Goal: Book appointment/travel/reservation

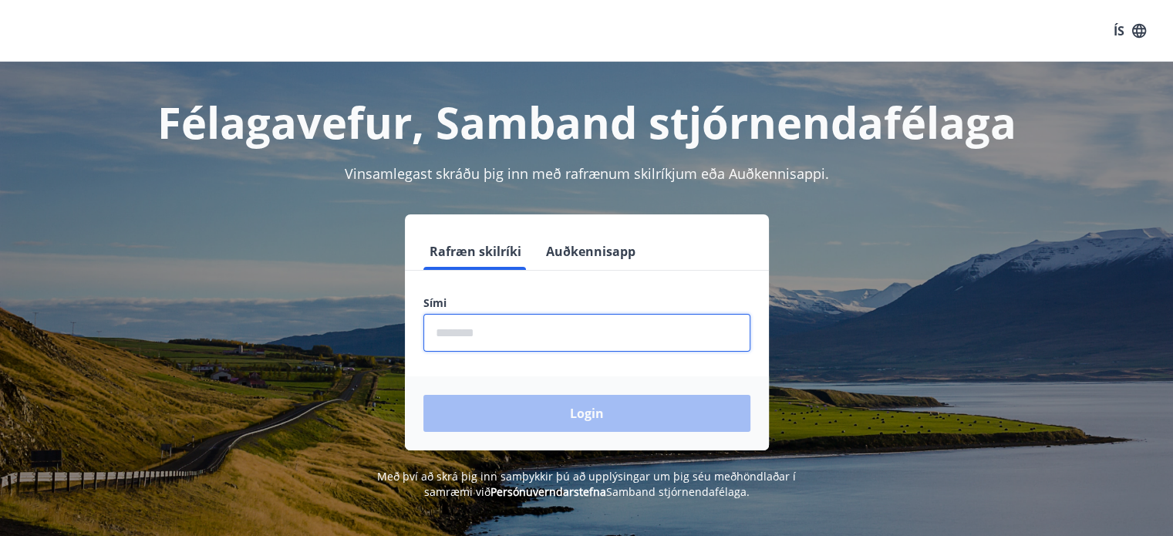
click at [488, 341] on input "phone" at bounding box center [587, 333] width 327 height 38
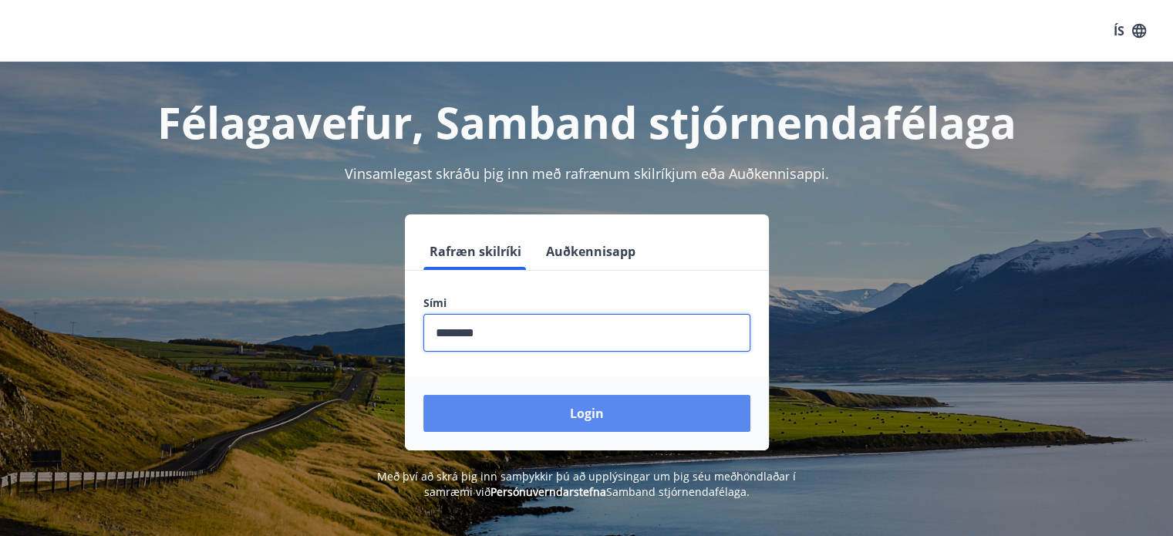
type input "********"
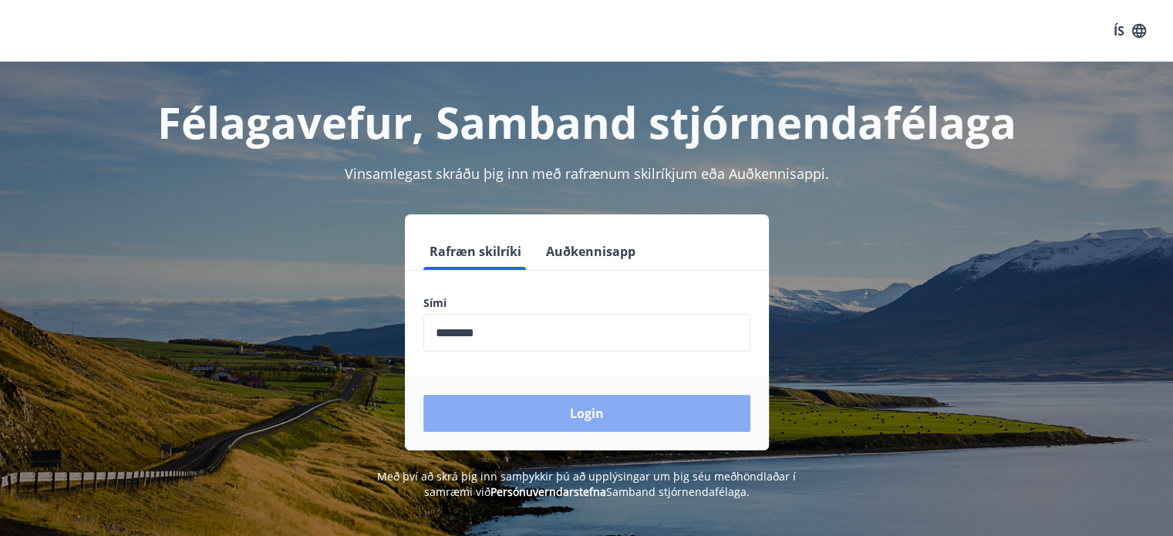
click at [589, 424] on button "Login" at bounding box center [587, 413] width 327 height 37
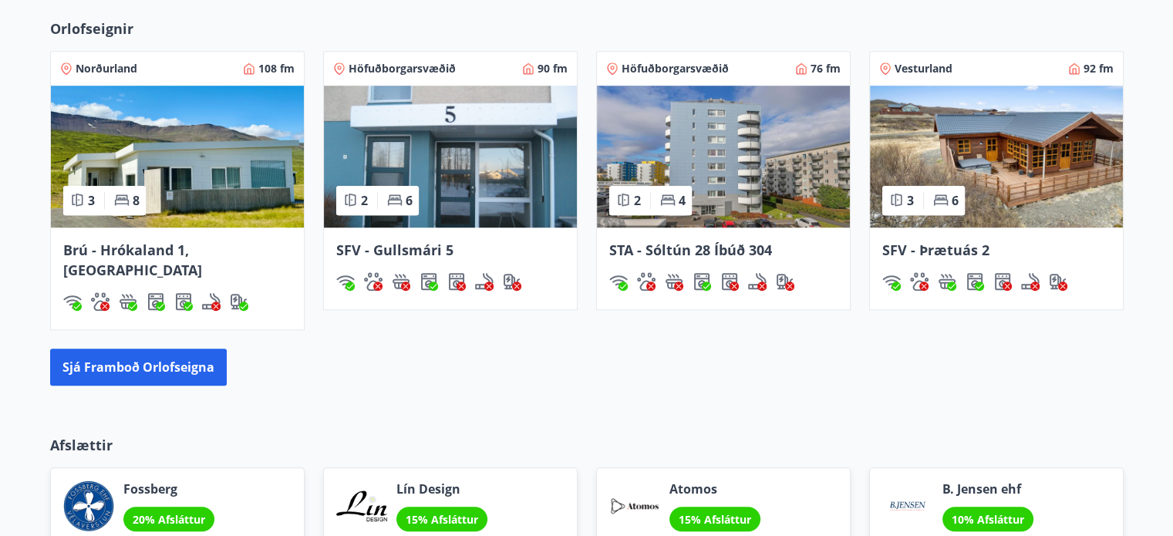
scroll to position [1123, 0]
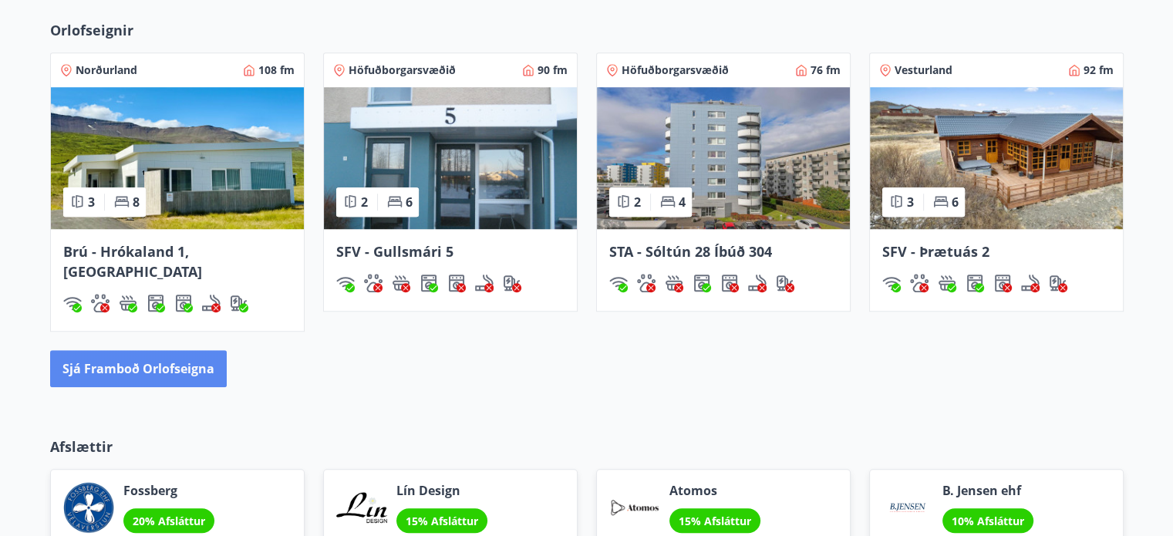
click at [151, 350] on button "Sjá framboð orlofseigna" at bounding box center [138, 368] width 177 height 37
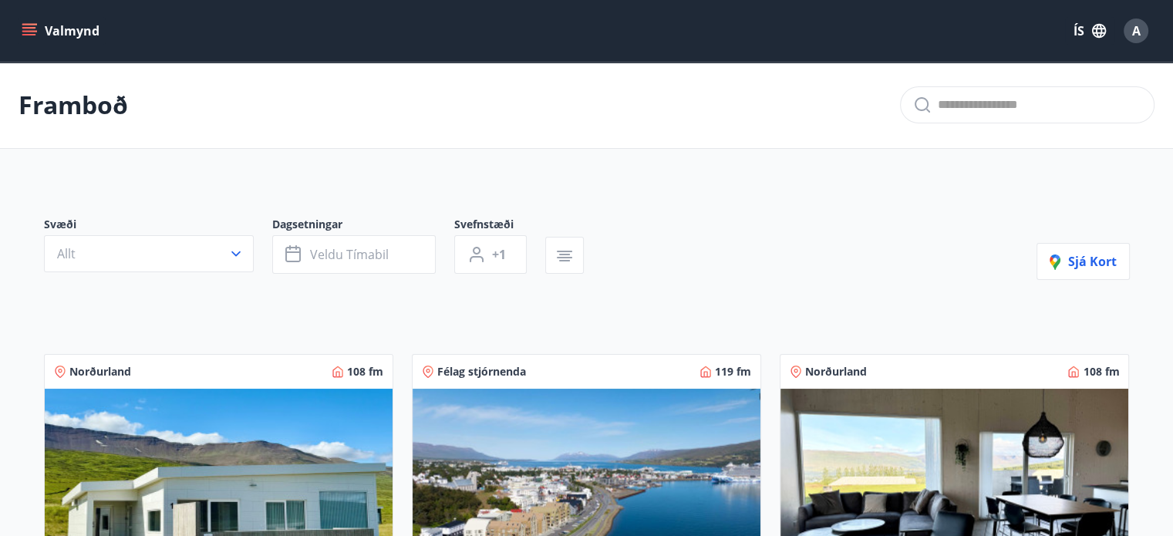
click at [42, 29] on button "Valmynd" at bounding box center [62, 31] width 87 height 28
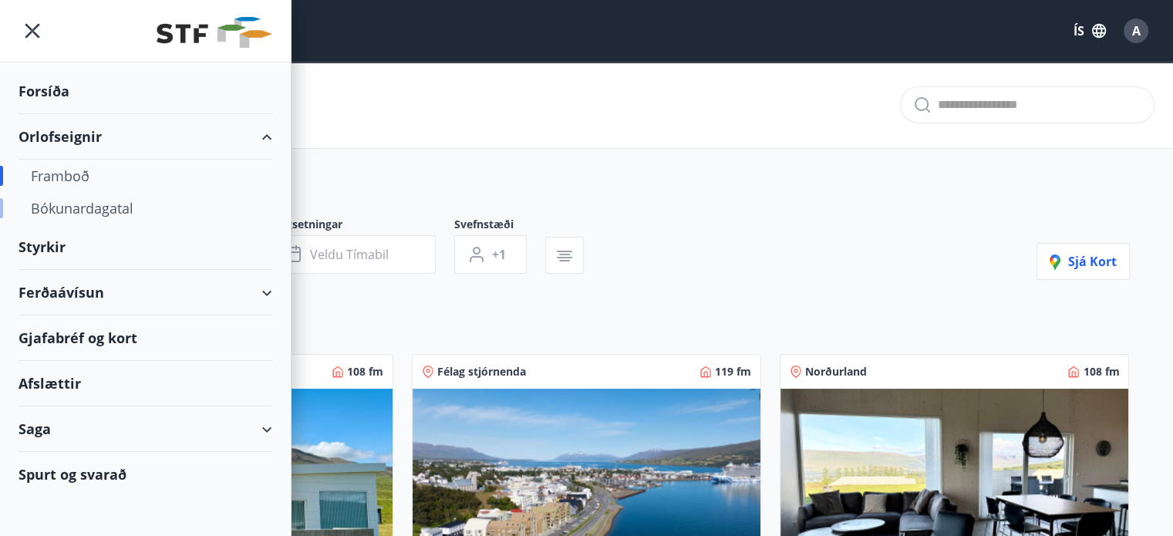
click at [99, 205] on div "Bókunardagatal" at bounding box center [145, 208] width 229 height 32
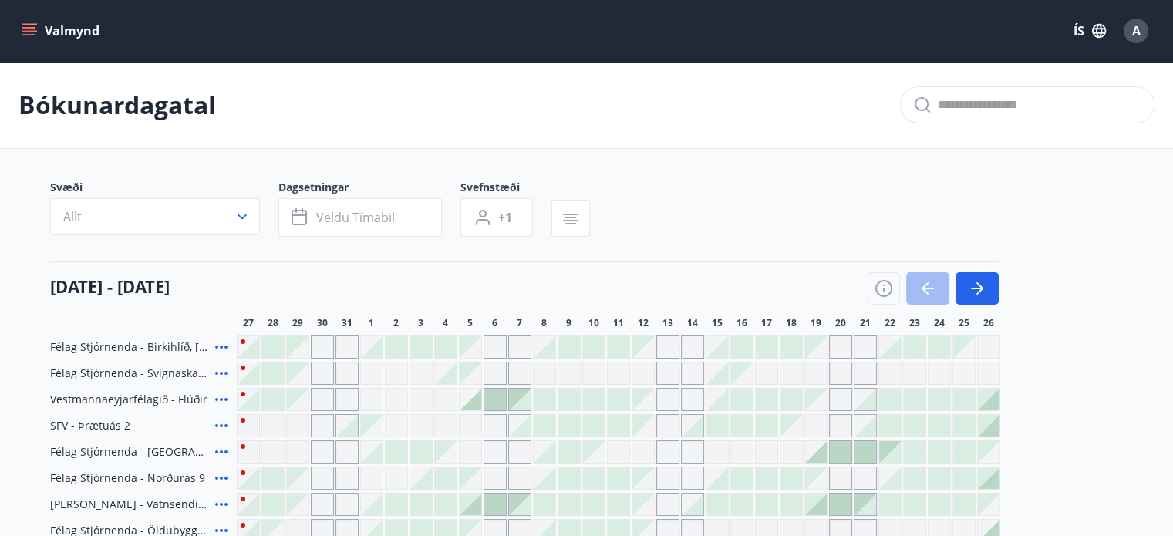
click at [975, 272] on button "button" at bounding box center [977, 288] width 43 height 32
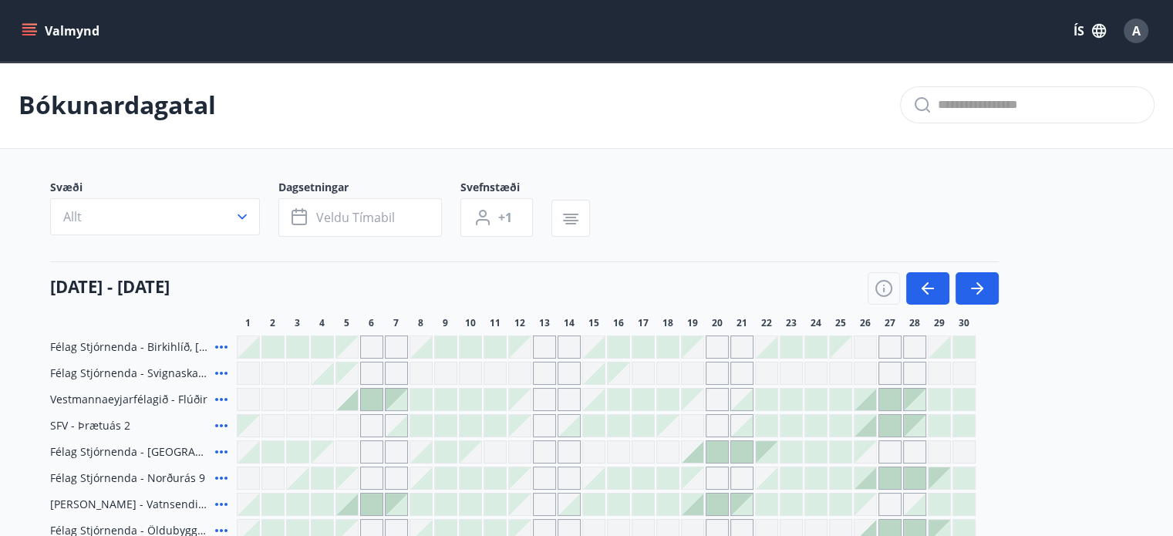
scroll to position [141, 0]
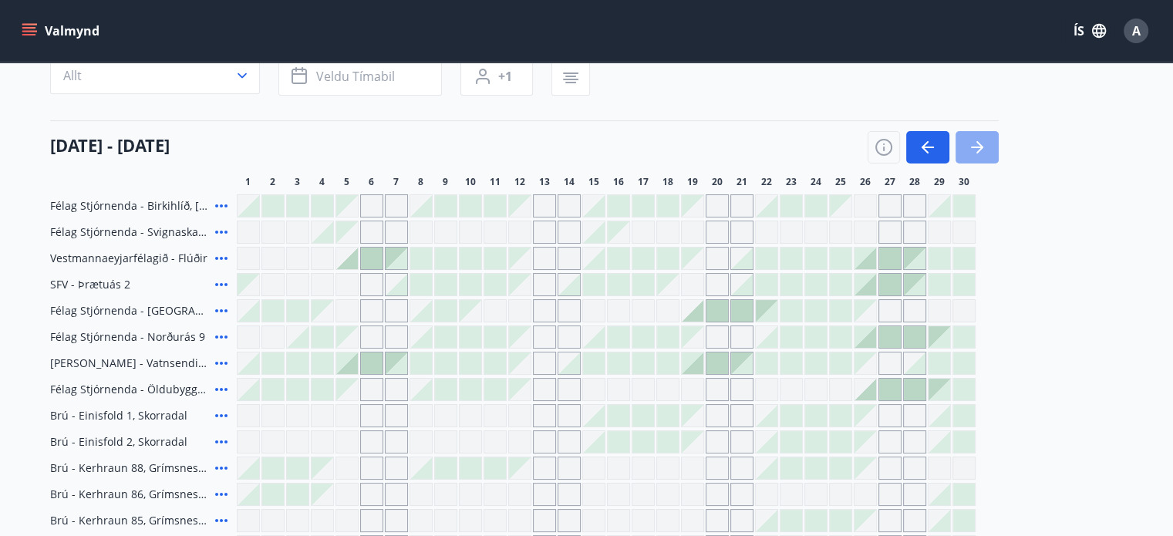
click at [986, 134] on button "button" at bounding box center [977, 147] width 43 height 32
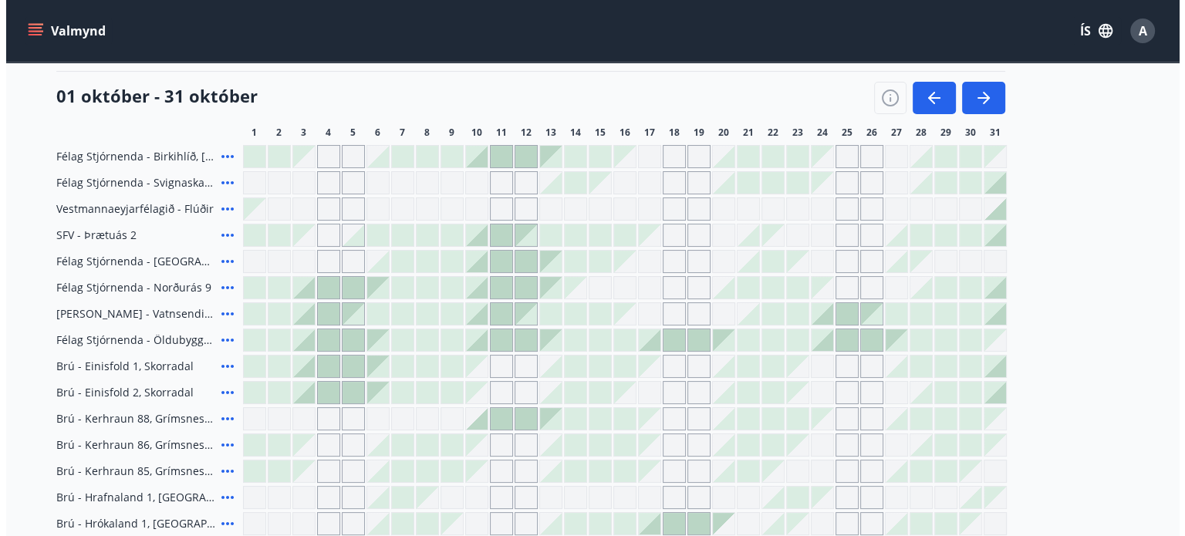
scroll to position [196, 0]
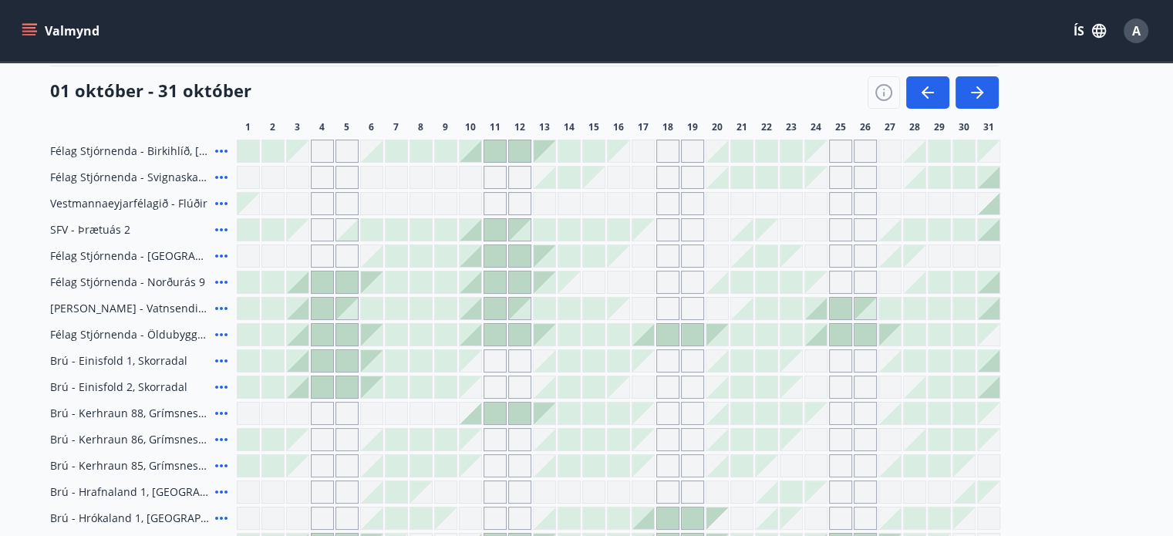
click at [218, 330] on icon at bounding box center [221, 335] width 19 height 19
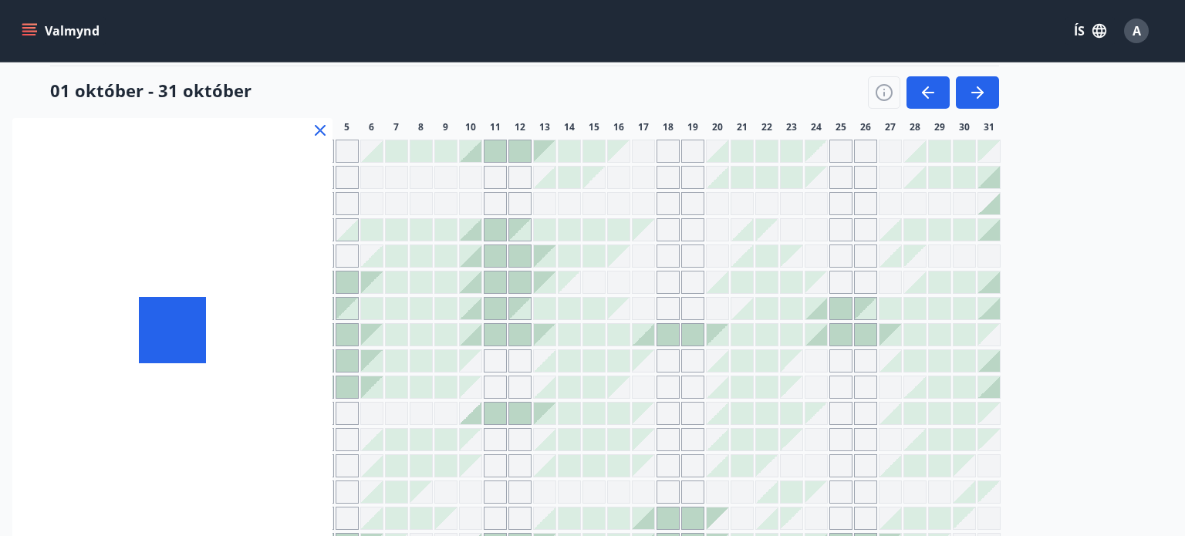
click at [129, 329] on div at bounding box center [172, 330] width 320 height 424
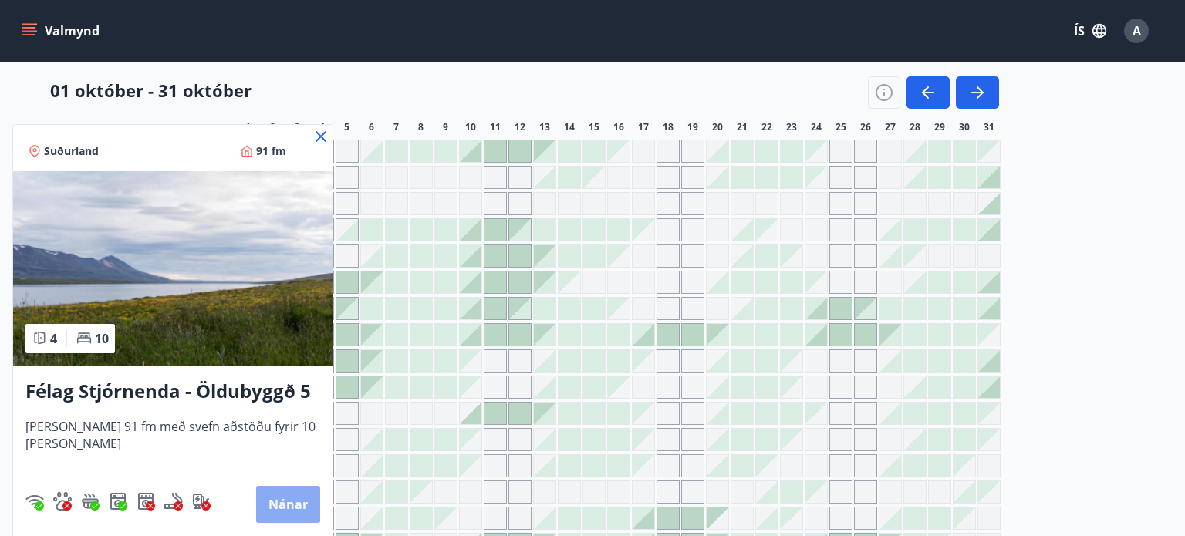
click at [288, 496] on button "Nánar" at bounding box center [288, 504] width 64 height 37
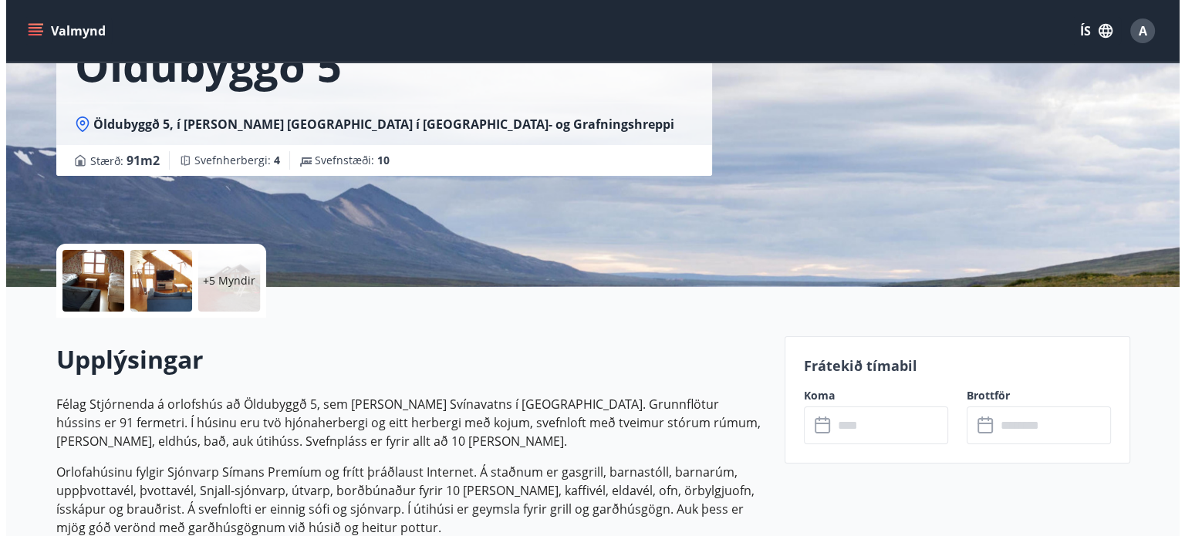
scroll to position [177, 0]
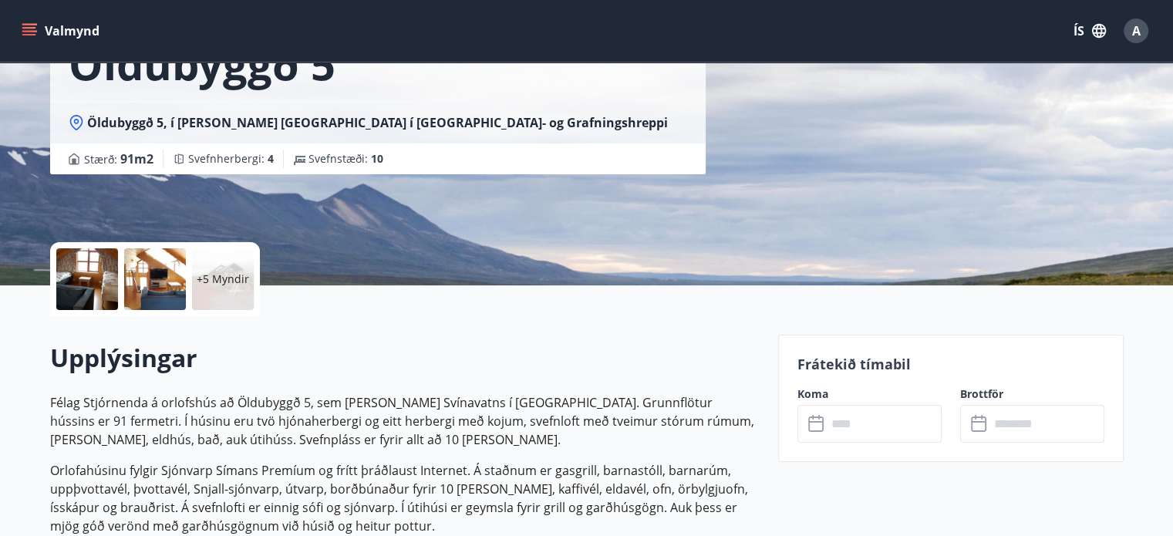
click at [171, 292] on div at bounding box center [155, 279] width 62 height 62
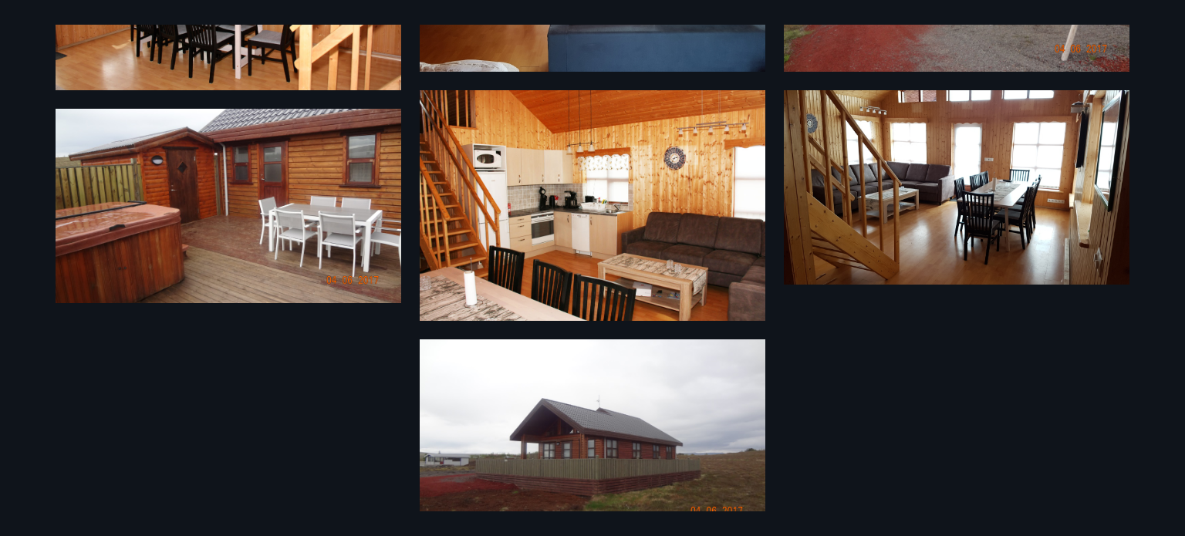
scroll to position [773, 0]
